Goal: Find contact information: Find contact information

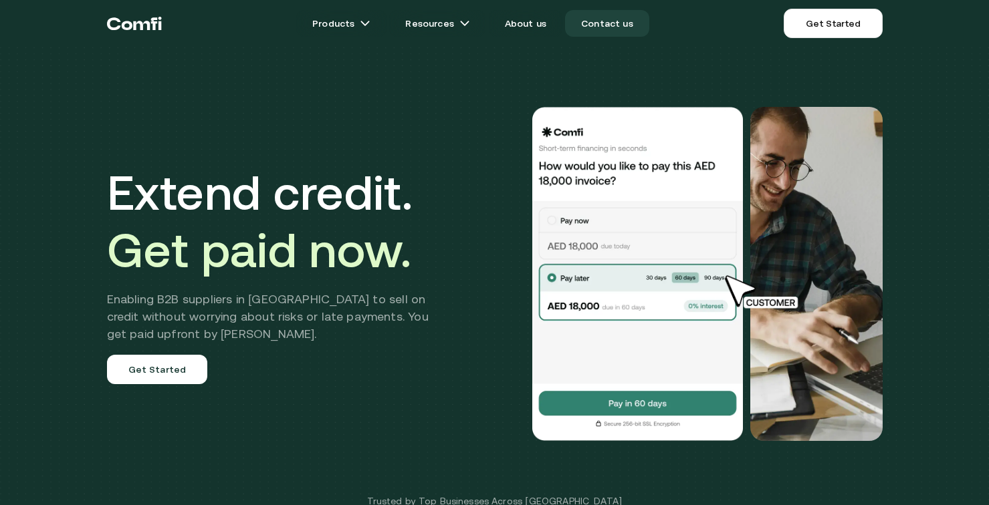
click at [603, 25] on link "Contact us" at bounding box center [607, 23] width 84 height 27
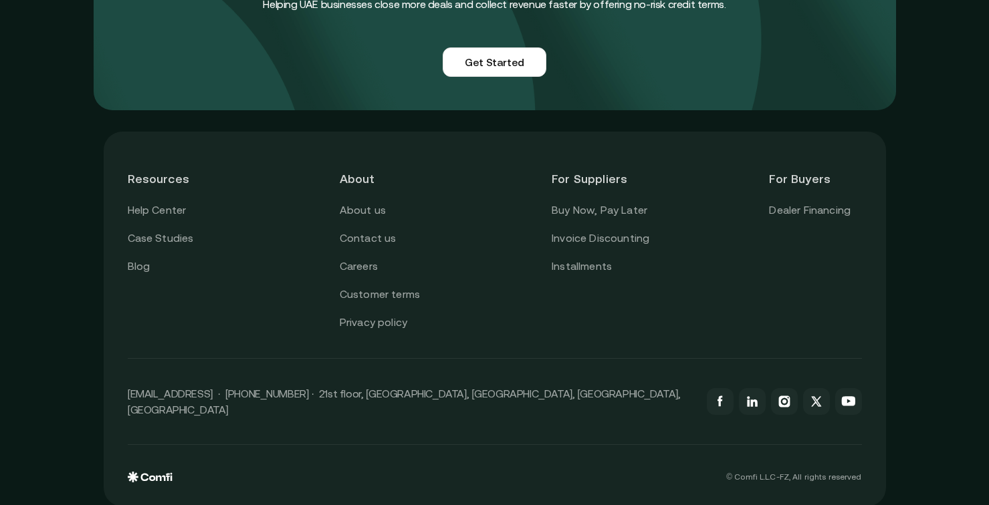
scroll to position [1223, 0]
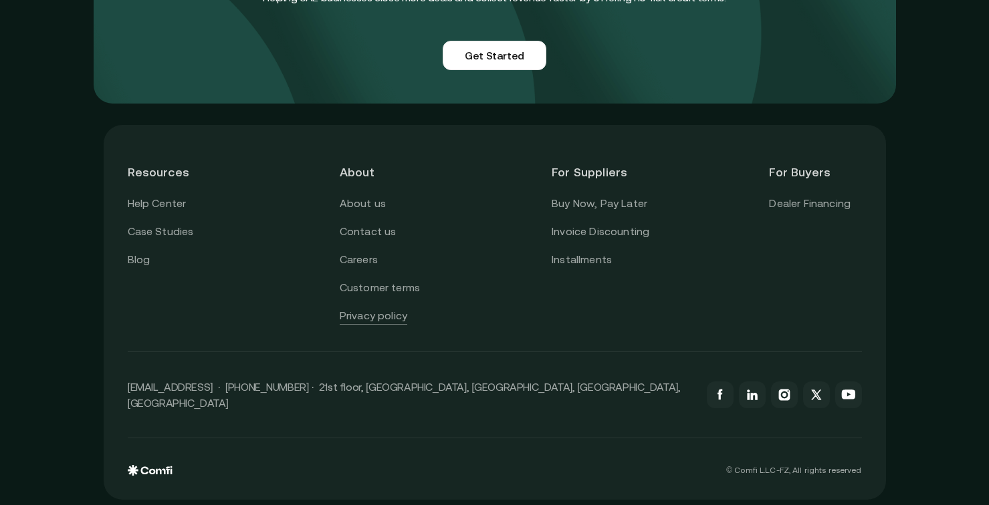
click at [388, 316] on link "Privacy policy" at bounding box center [374, 315] width 68 height 17
click at [392, 289] on link "Customer terms" at bounding box center [380, 287] width 80 height 17
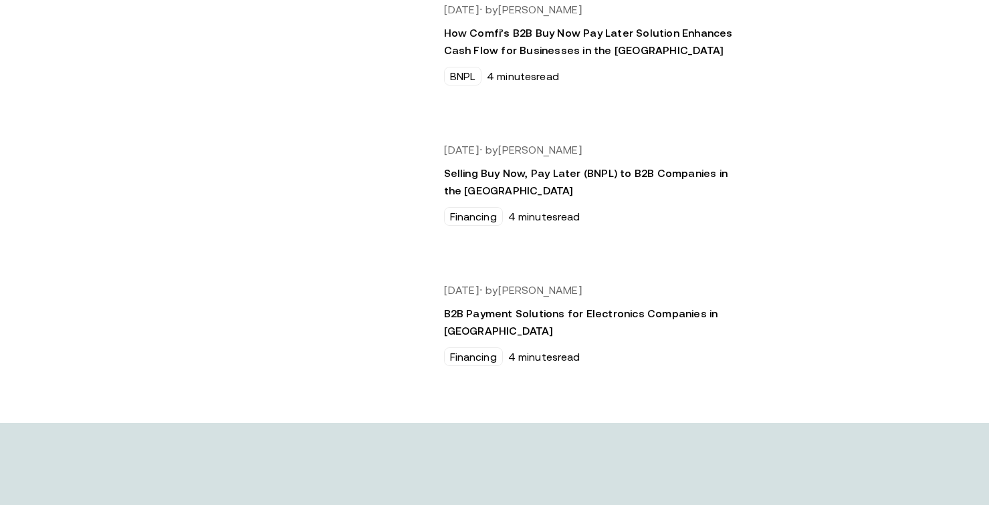
scroll to position [1457, 0]
